Goal: Task Accomplishment & Management: Complete application form

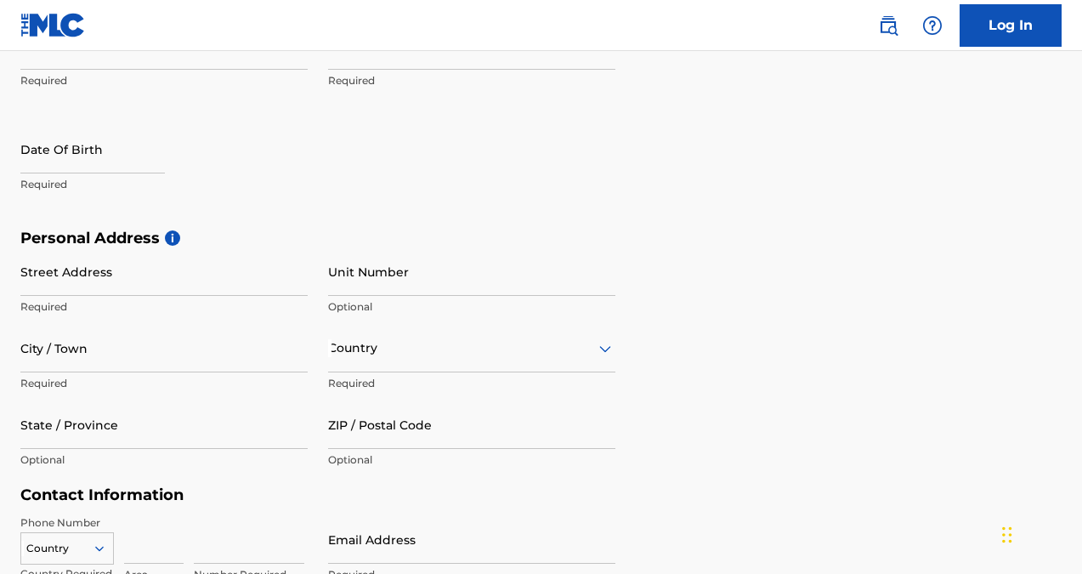
scroll to position [40, 0]
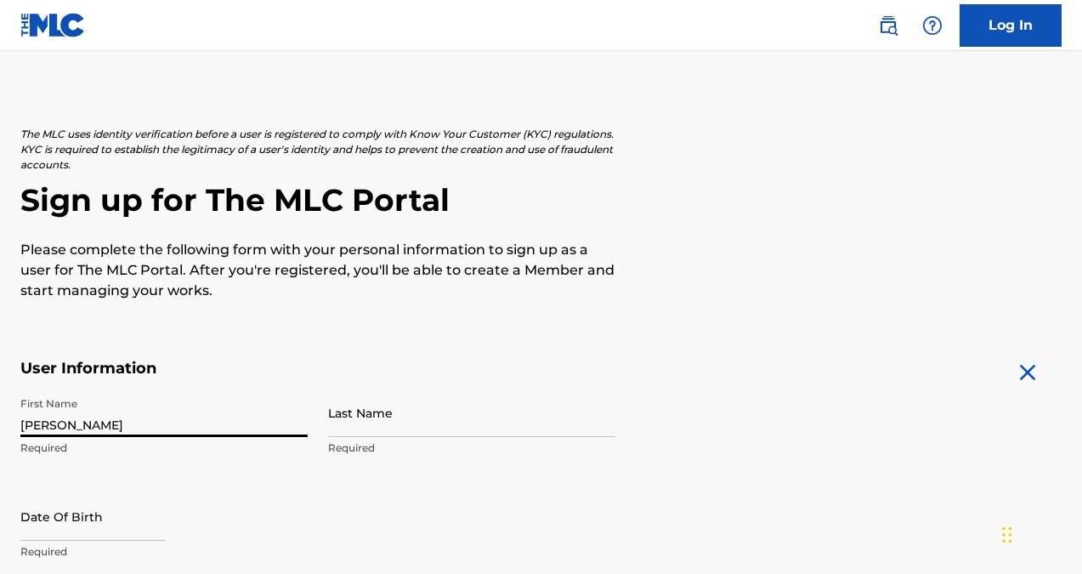
type input "[PERSON_NAME]"
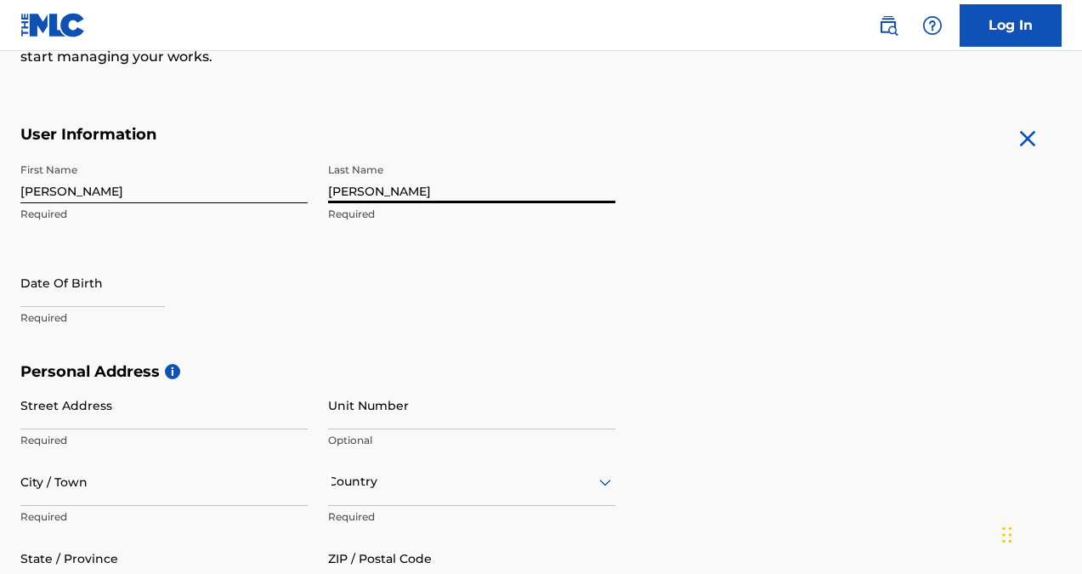
scroll to position [298, 0]
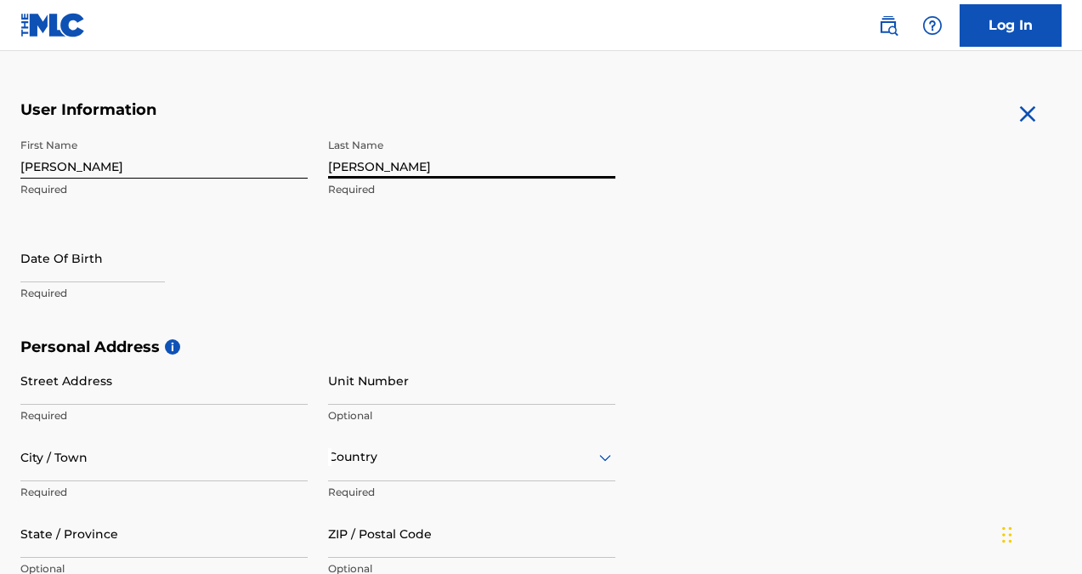
type input "[PERSON_NAME]"
click at [76, 286] on p "Required" at bounding box center [163, 293] width 287 height 15
select select "7"
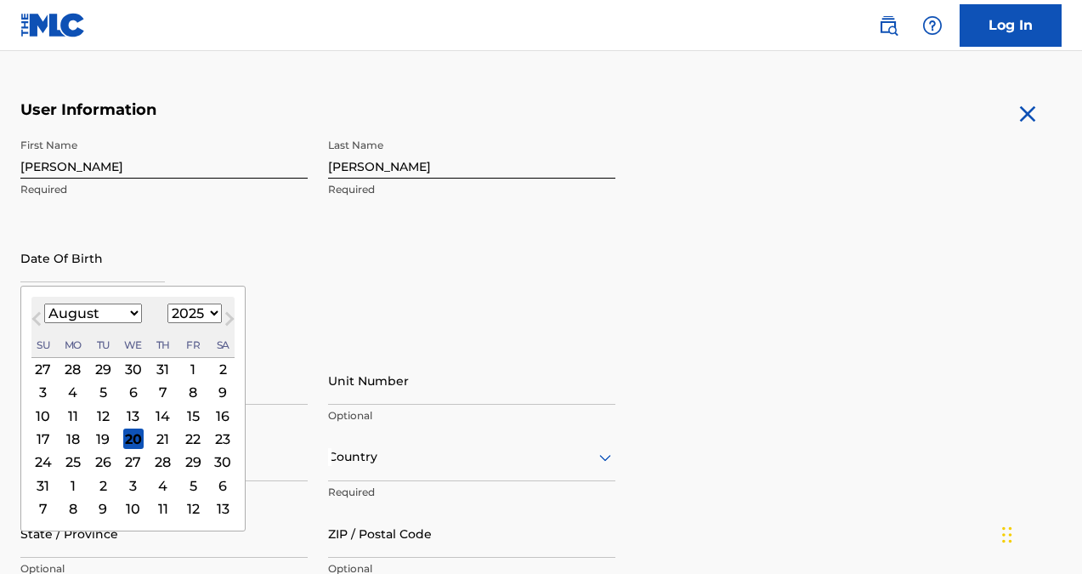
select select "1993"
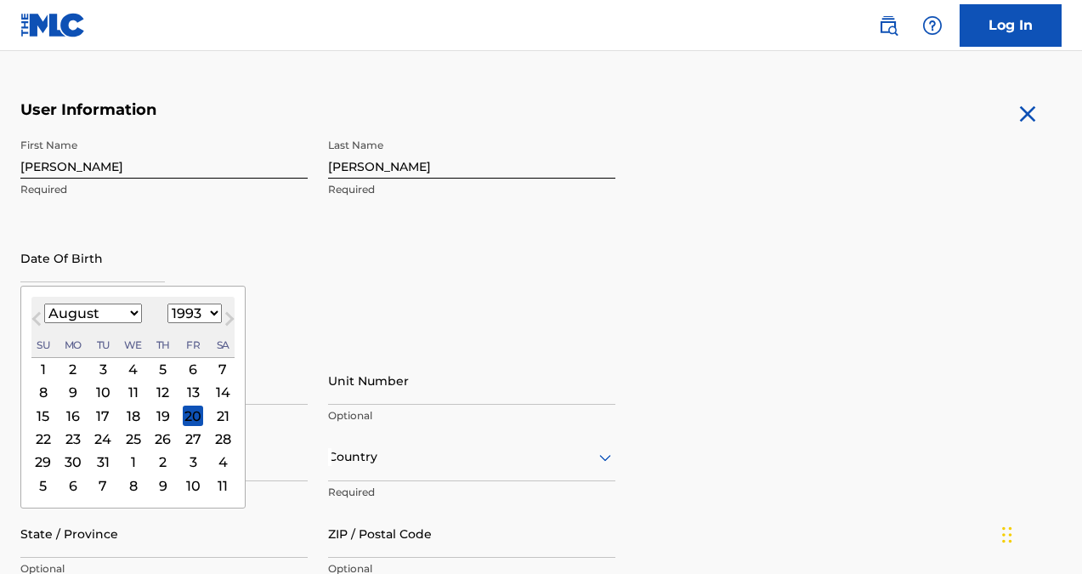
click at [70, 416] on div "16" at bounding box center [73, 415] width 20 height 20
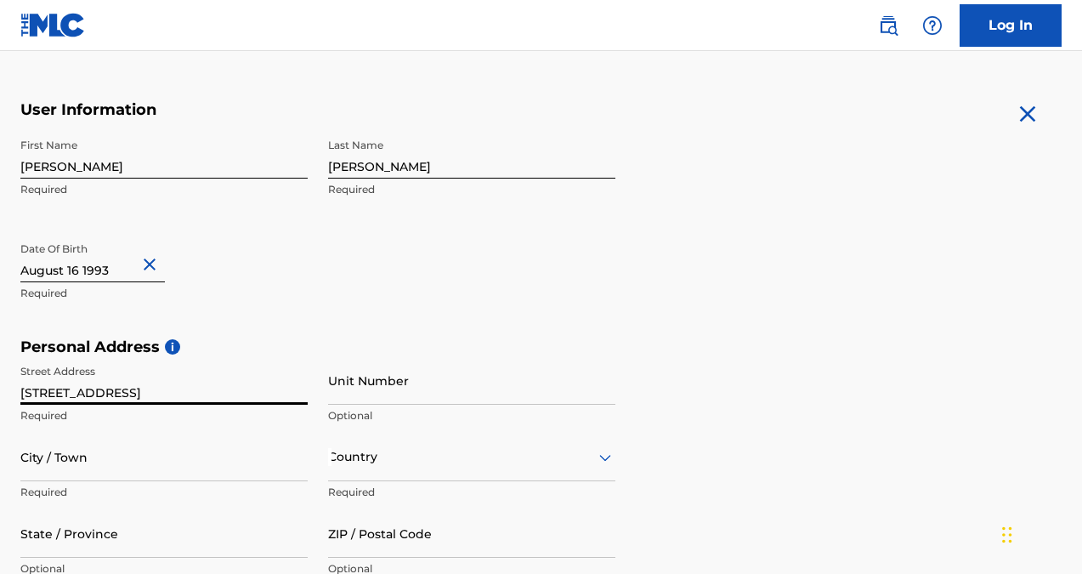
type input "[STREET_ADDRESS]"
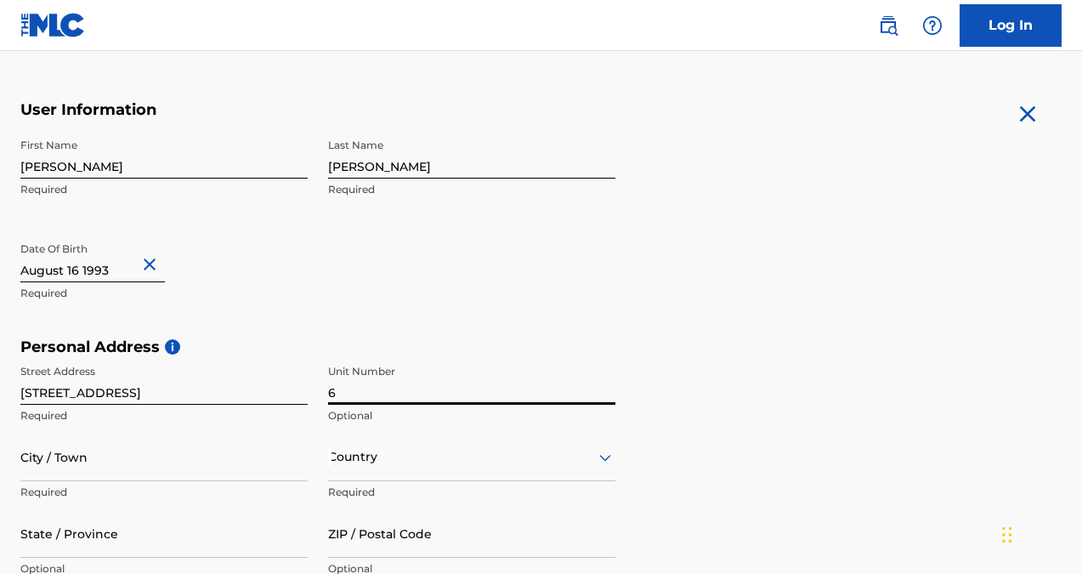
type input "6"
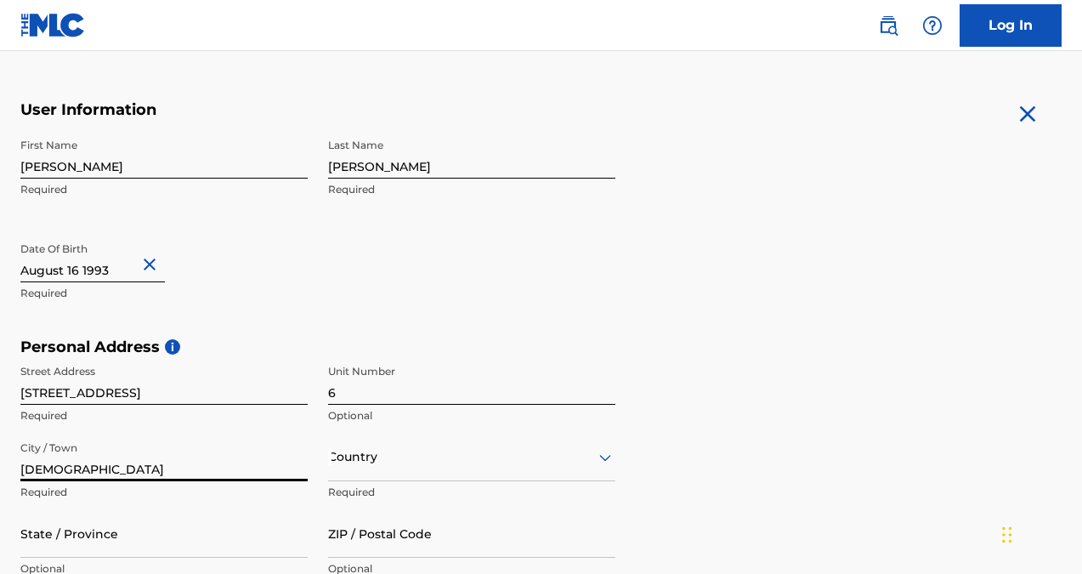
type input "[DEMOGRAPHIC_DATA]"
click at [341, 460] on div "Country" at bounding box center [471, 457] width 287 height 48
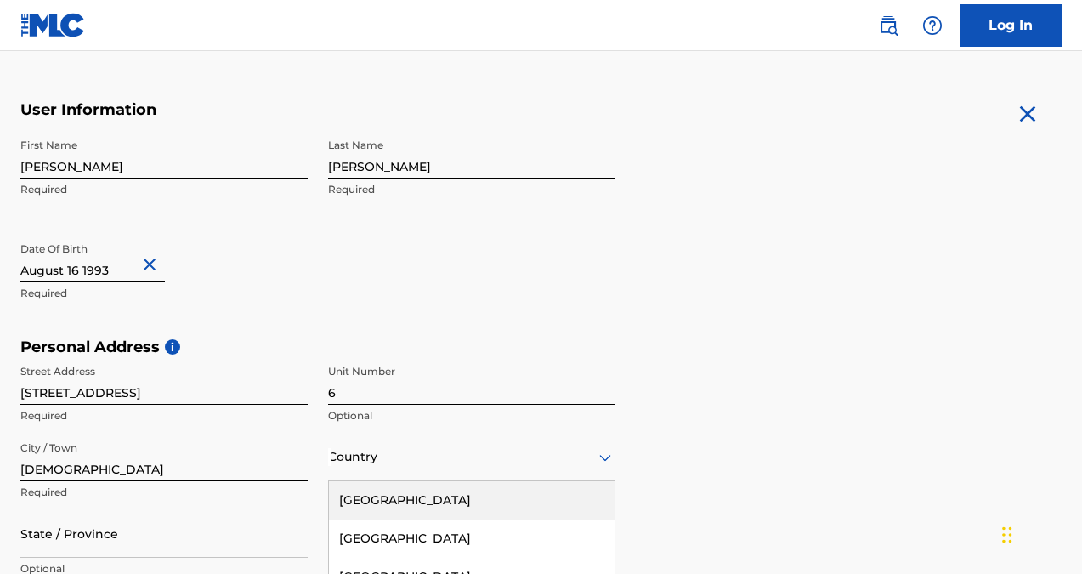
scroll to position [461, 0]
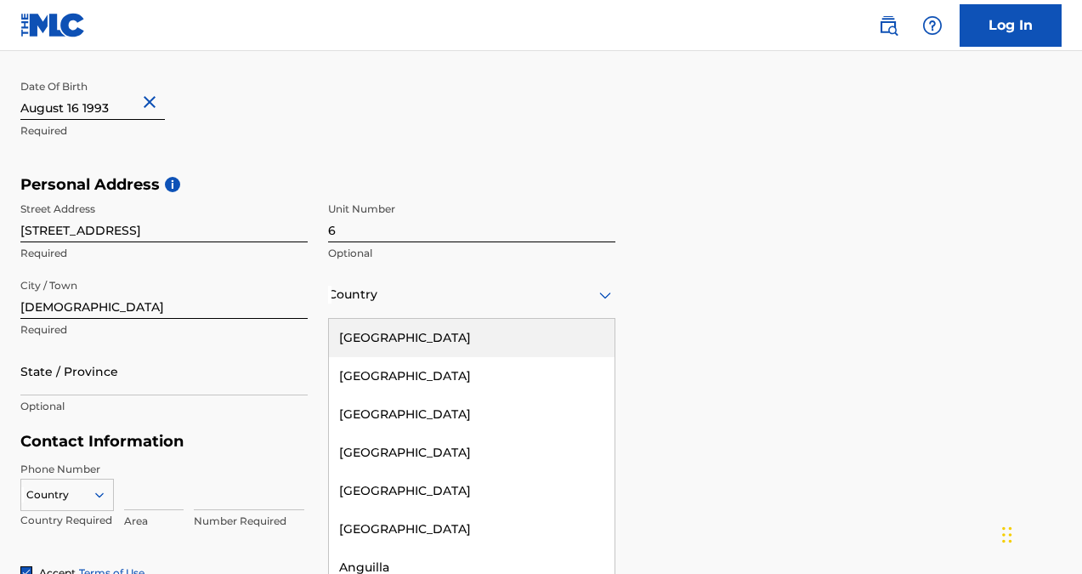
click at [414, 346] on div "[GEOGRAPHIC_DATA]" at bounding box center [472, 338] width 286 height 38
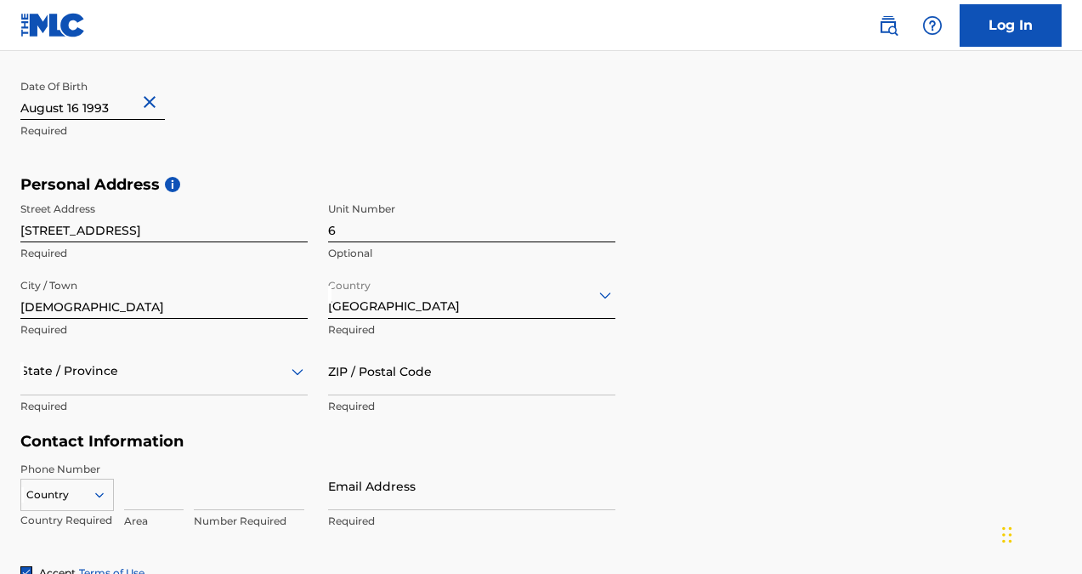
click at [184, 381] on div "State / Province" at bounding box center [163, 371] width 287 height 48
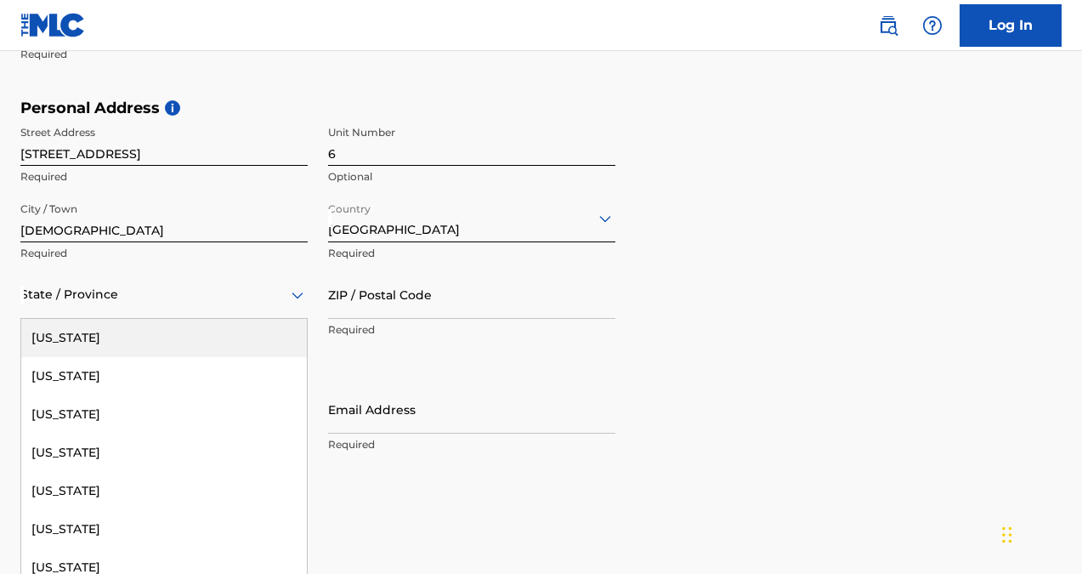
type input "p"
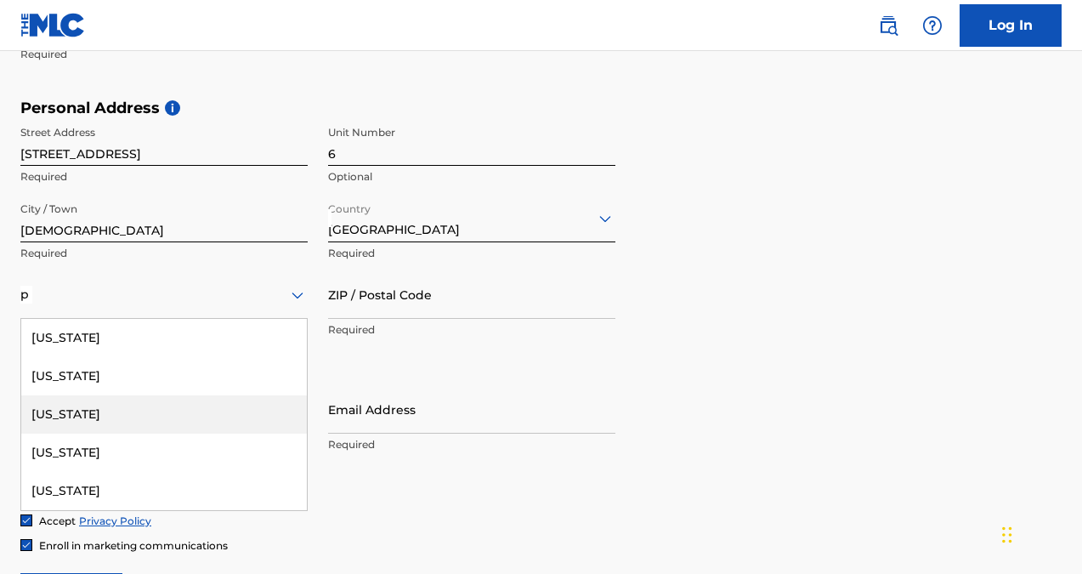
click at [118, 420] on div "[US_STATE]" at bounding box center [164, 414] width 286 height 38
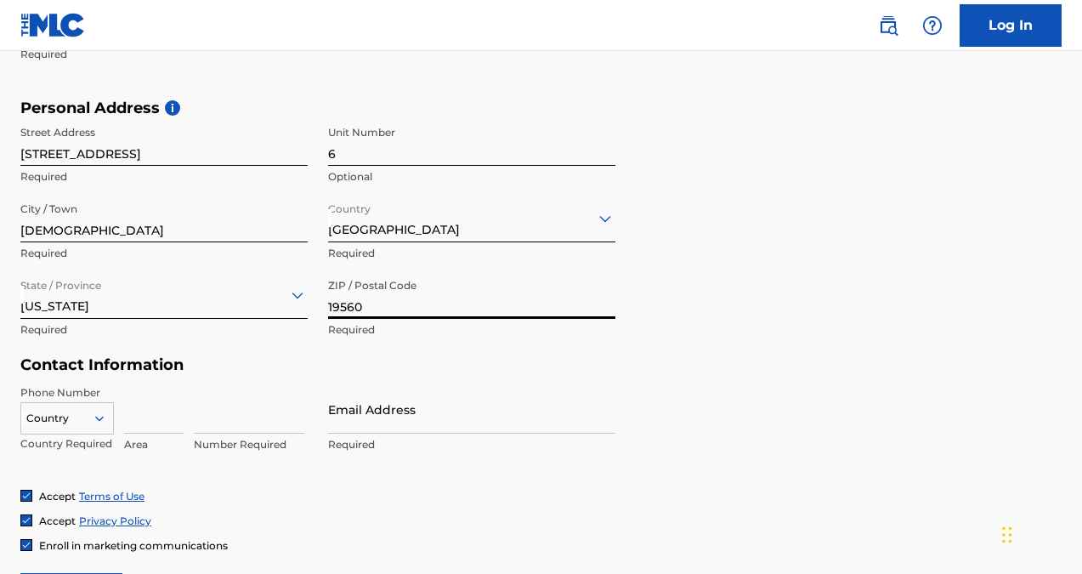
type input "19560"
click at [158, 417] on input at bounding box center [153, 409] width 59 height 48
type input "484"
type input "9268328"
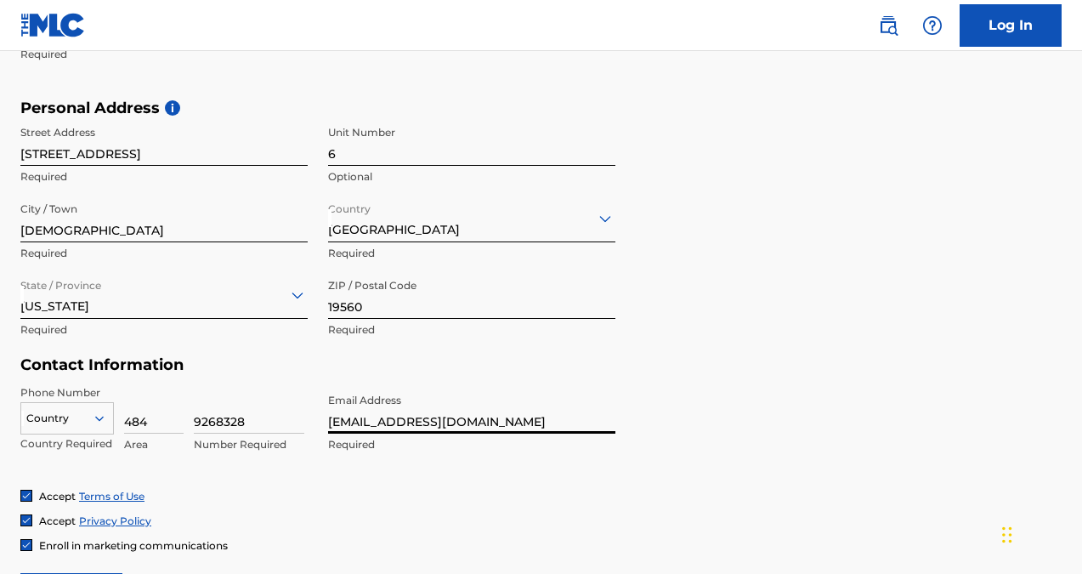
type input "[EMAIL_ADDRESS][DOMAIN_NAME]"
click at [401, 503] on div "Accept Terms of Use Accept Privacy Policy Enroll in marketing communications" at bounding box center [540, 521] width 1041 height 64
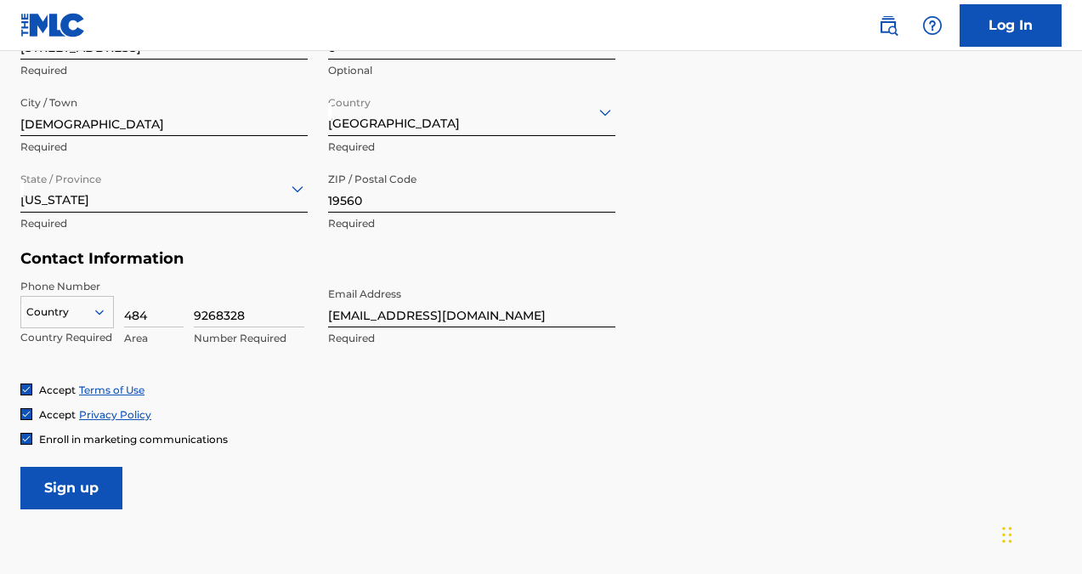
scroll to position [660, 0]
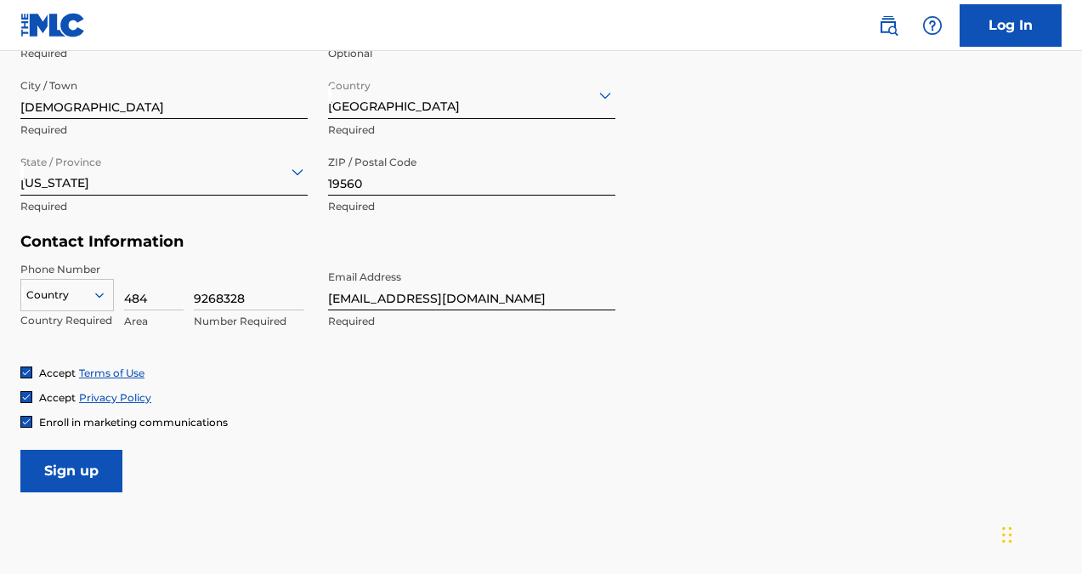
click at [85, 467] on input "Sign up" at bounding box center [71, 471] width 102 height 42
click at [86, 294] on div at bounding box center [67, 295] width 92 height 19
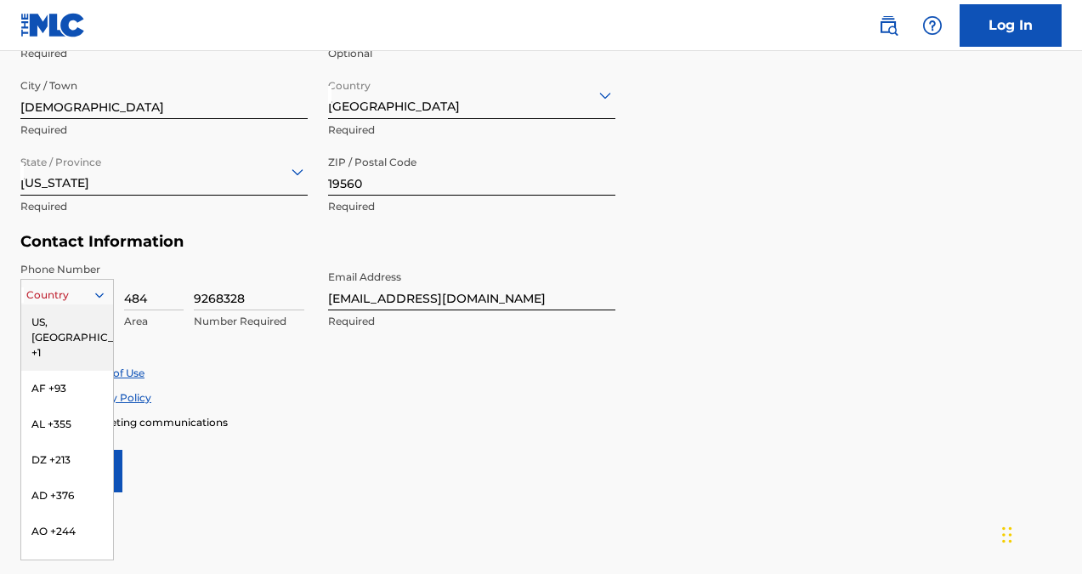
click at [58, 325] on div "US, [GEOGRAPHIC_DATA] +1" at bounding box center [67, 337] width 92 height 66
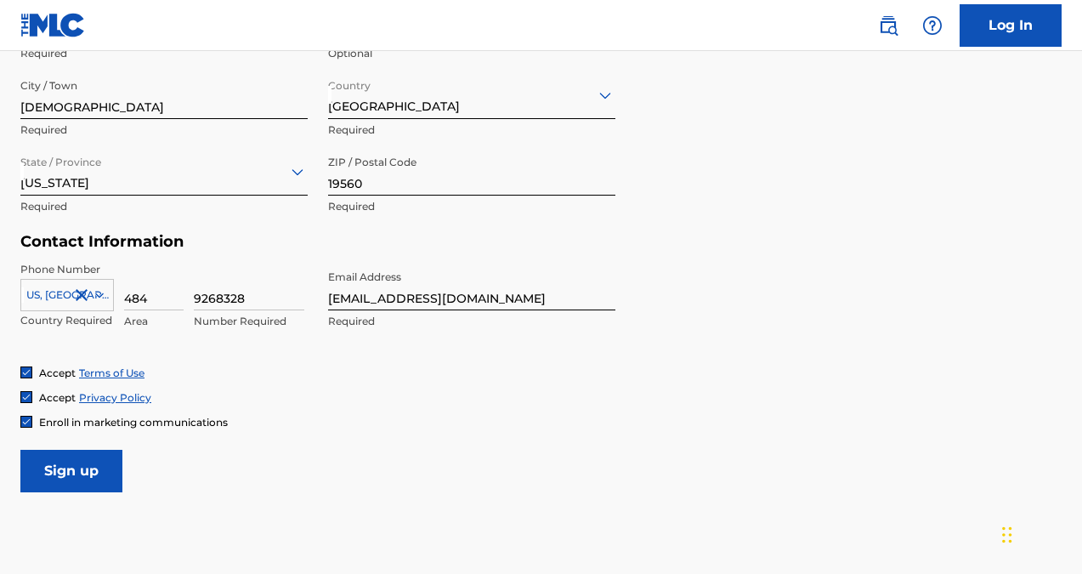
click at [76, 485] on input "Sign up" at bounding box center [71, 471] width 102 height 42
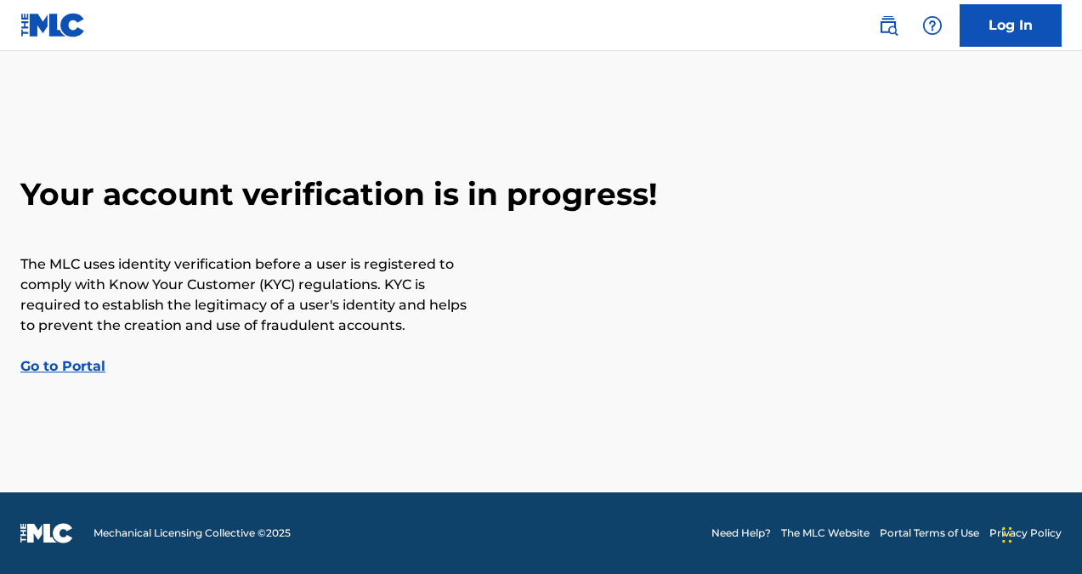
click at [82, 373] on link "Go to Portal" at bounding box center [62, 366] width 85 height 16
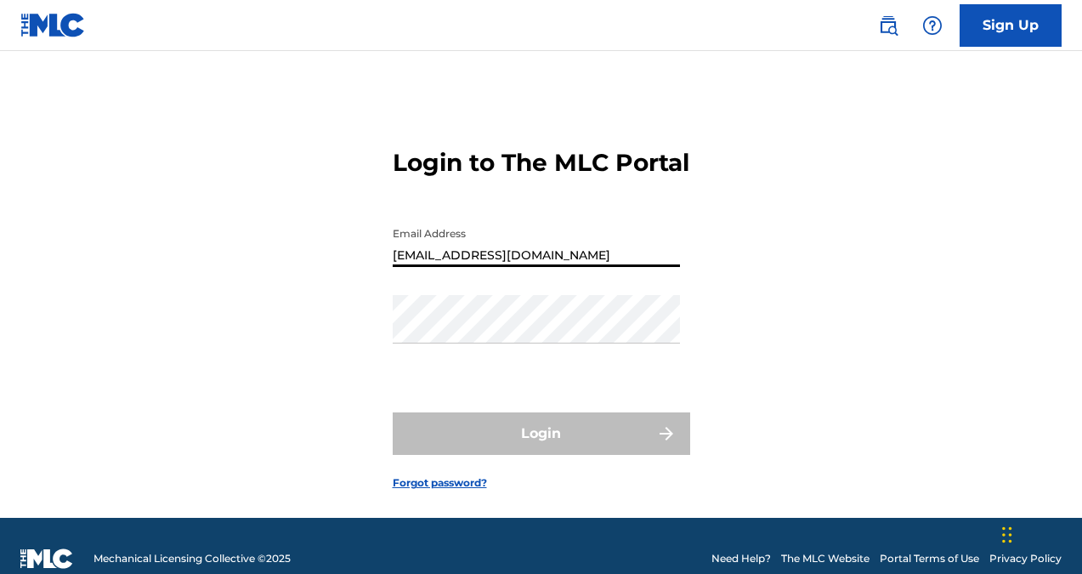
type input "[EMAIL_ADDRESS][DOMAIN_NAME]"
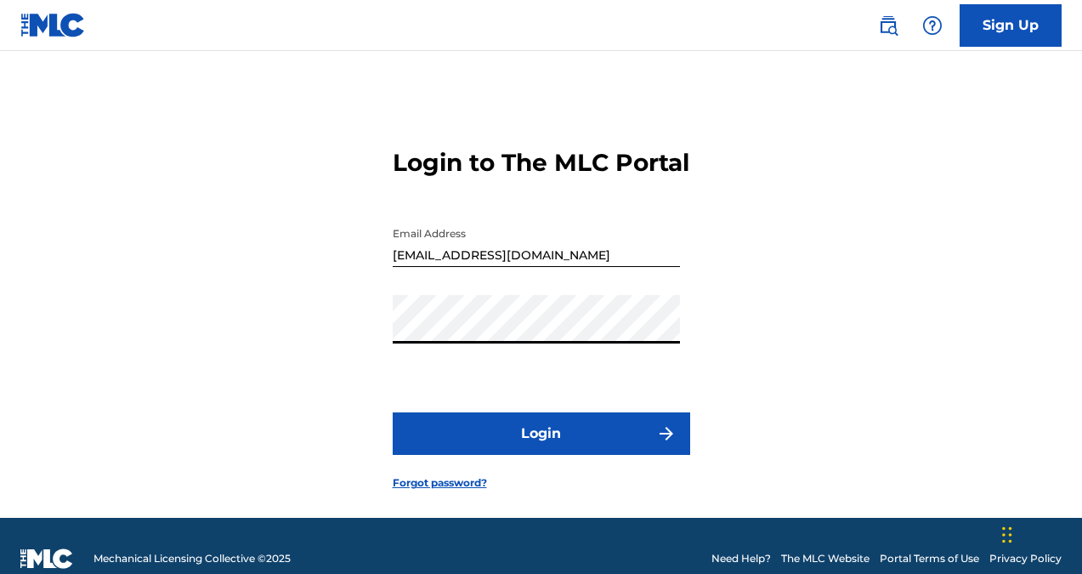
click at [540, 455] on button "Login" at bounding box center [541, 433] width 297 height 42
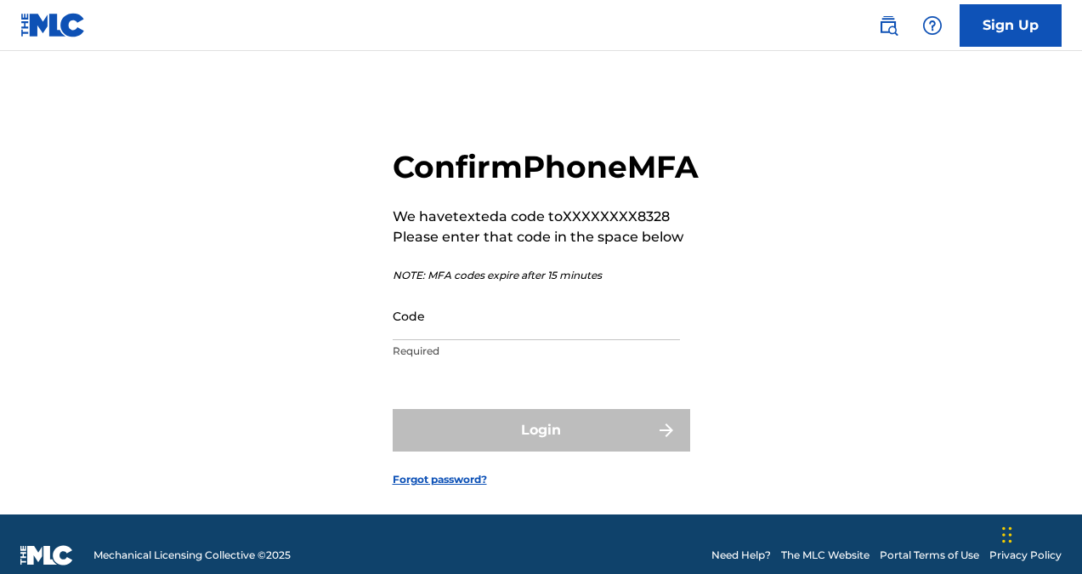
click at [462, 339] on input "Code" at bounding box center [536, 315] width 287 height 48
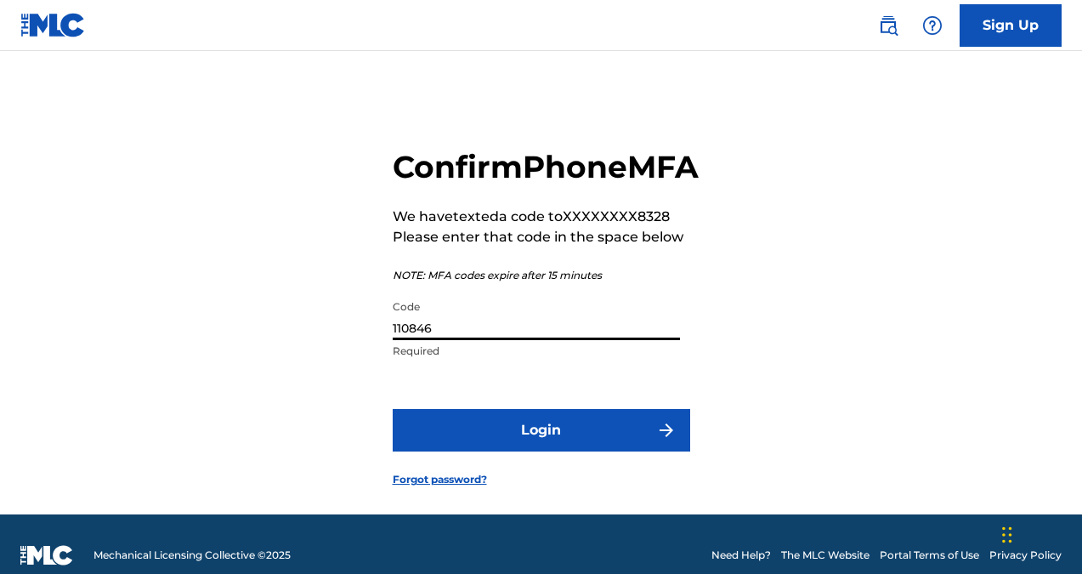
type input "110846"
click at [540, 451] on button "Login" at bounding box center [541, 430] width 297 height 42
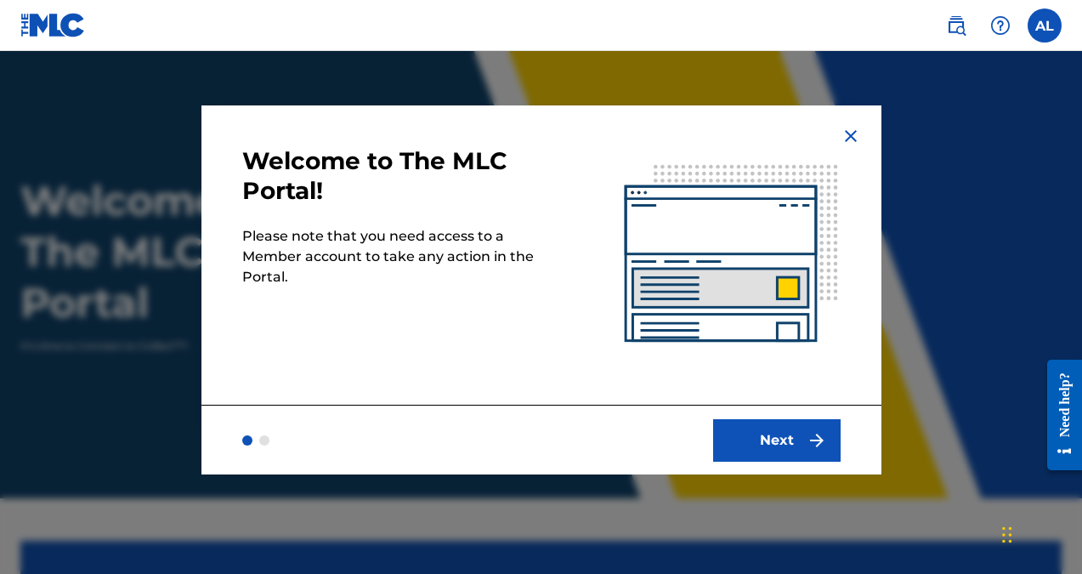
click at [792, 442] on button "Next" at bounding box center [776, 440] width 127 height 42
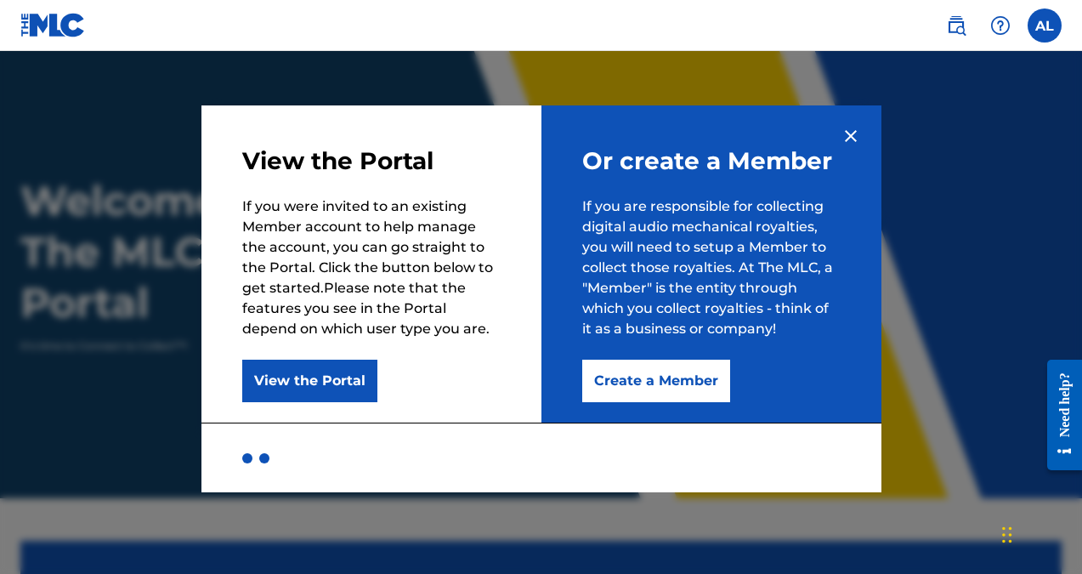
click at [642, 385] on button "Create a Member" at bounding box center [656, 380] width 148 height 42
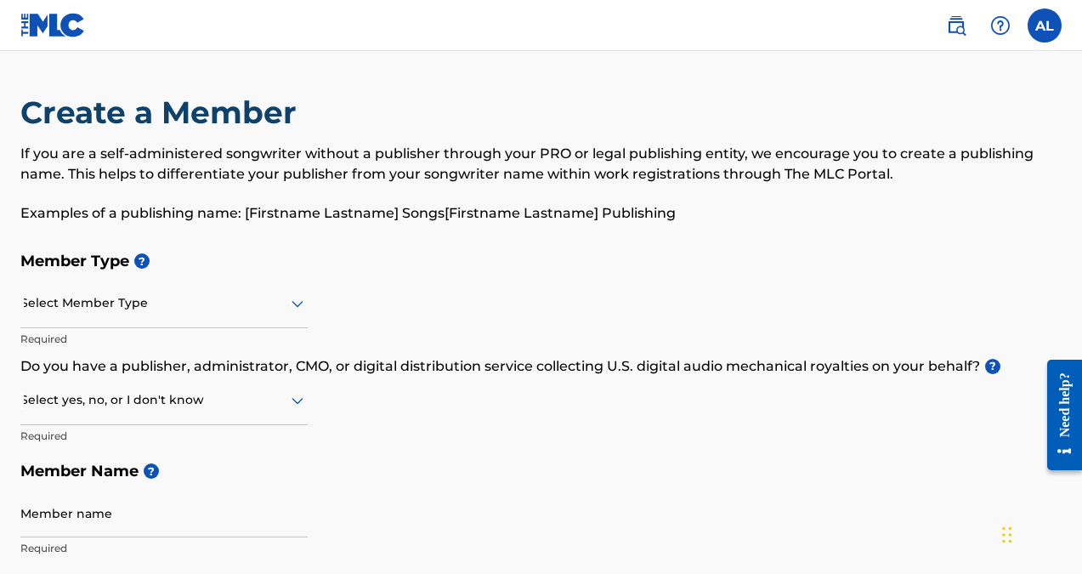
click at [292, 309] on icon at bounding box center [297, 303] width 20 height 20
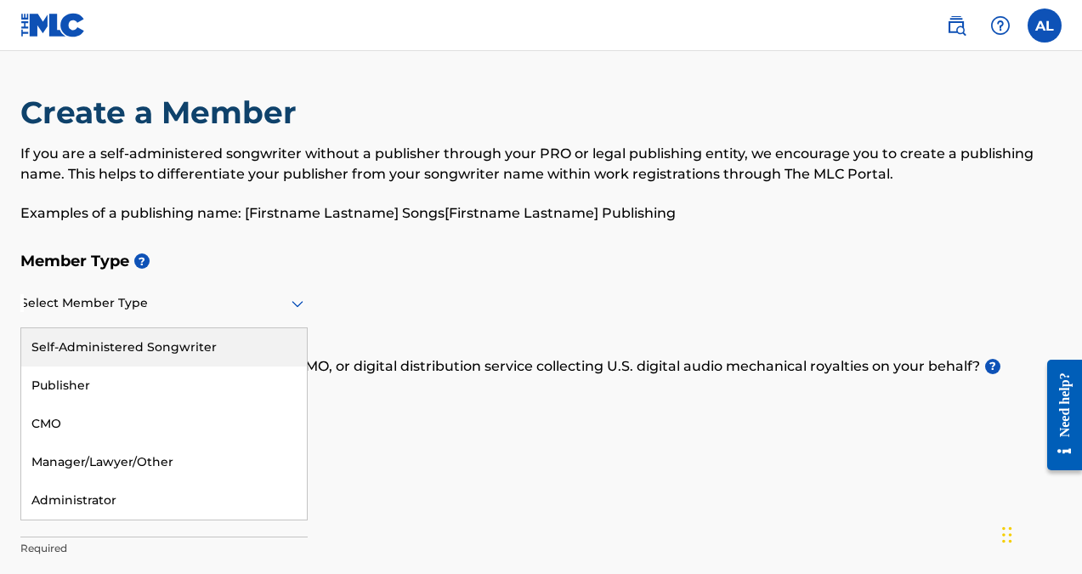
click at [80, 350] on div "Self-Administered Songwriter" at bounding box center [164, 347] width 286 height 38
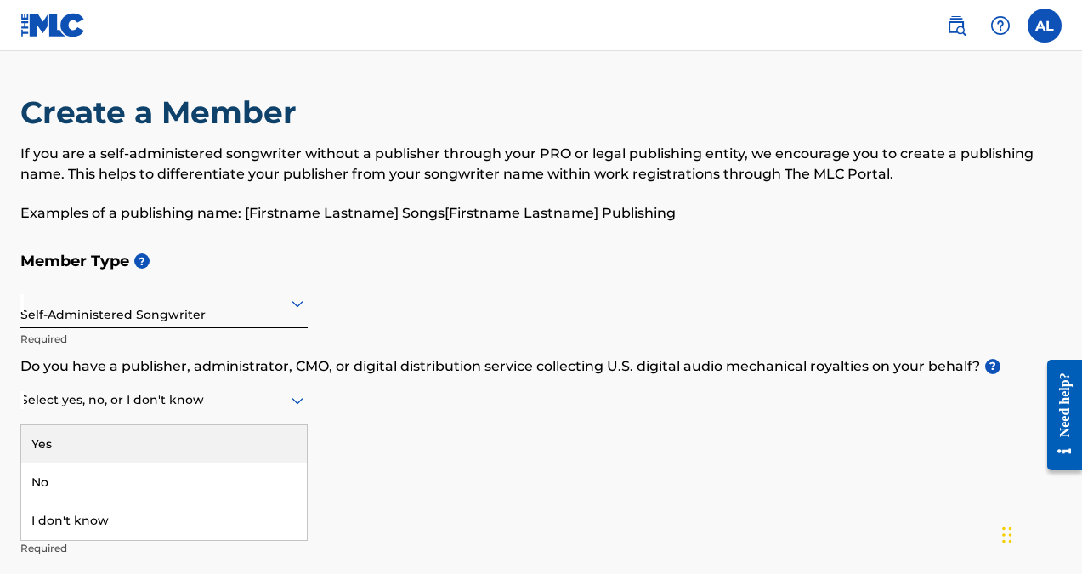
click at [99, 406] on div at bounding box center [163, 399] width 287 height 21
click at [65, 448] on div "Yes" at bounding box center [164, 444] width 286 height 38
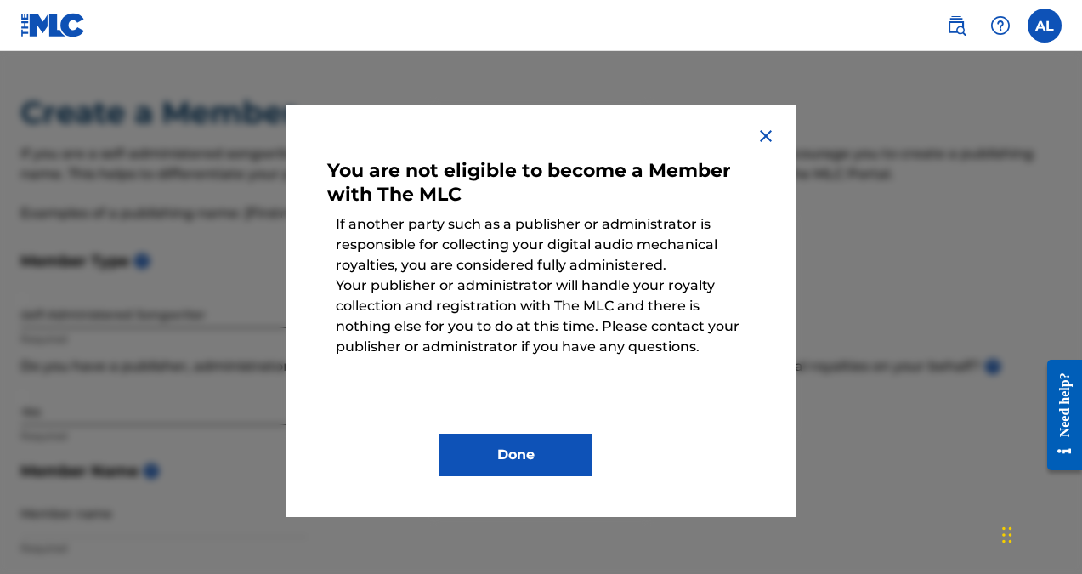
click at [524, 462] on button "Done" at bounding box center [515, 454] width 153 height 42
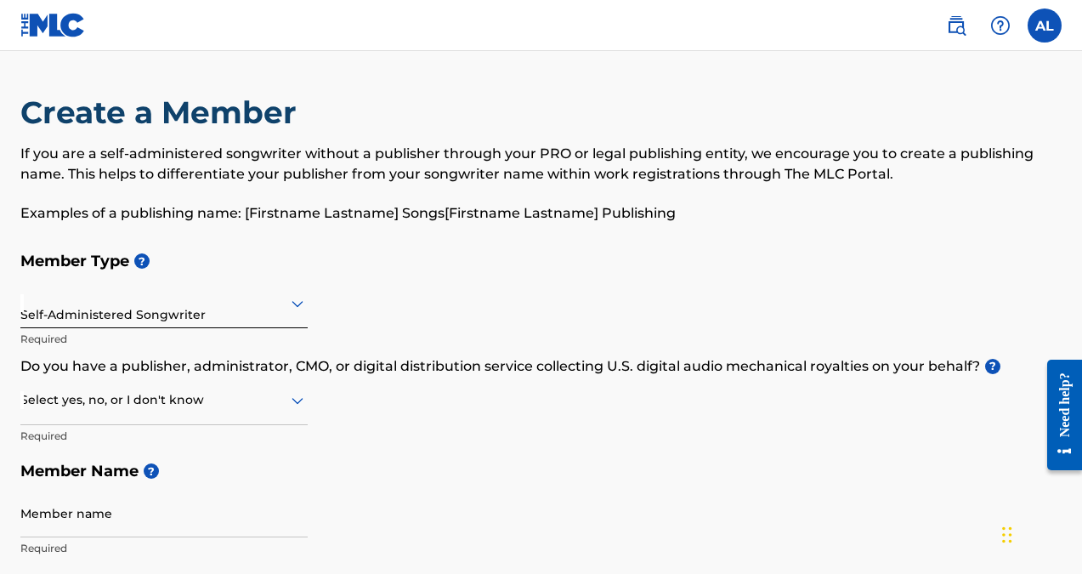
click at [267, 313] on div at bounding box center [163, 302] width 287 height 21
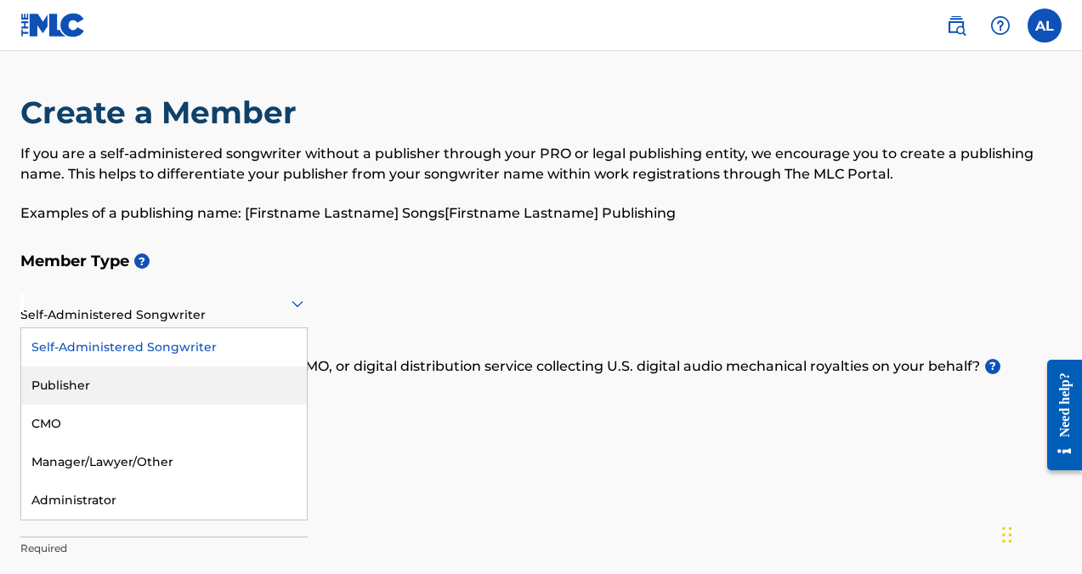
click at [80, 384] on div "Publisher" at bounding box center [164, 385] width 286 height 38
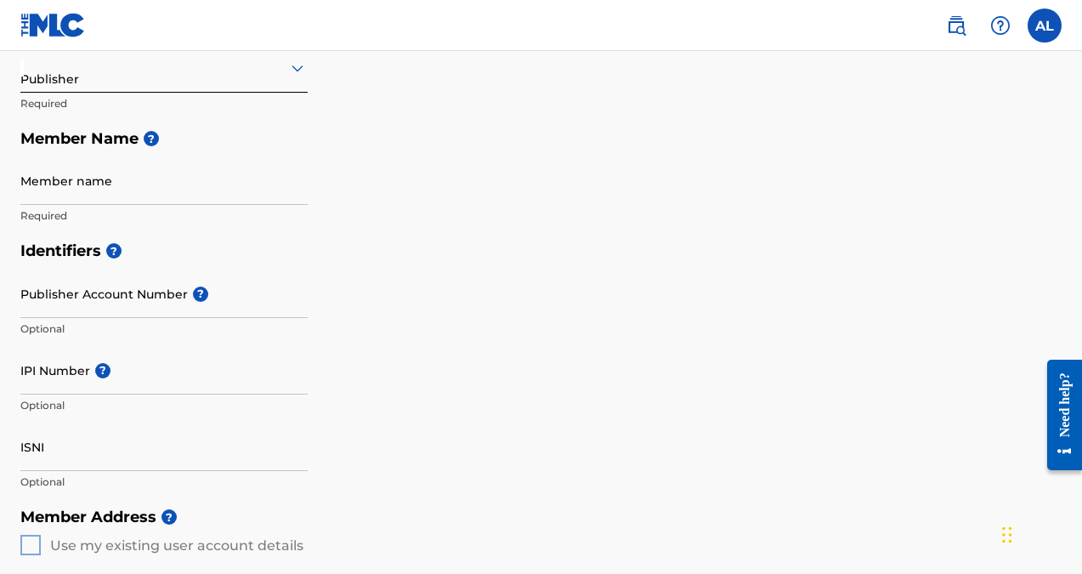
scroll to position [243, 0]
